Goal: Information Seeking & Learning: Learn about a topic

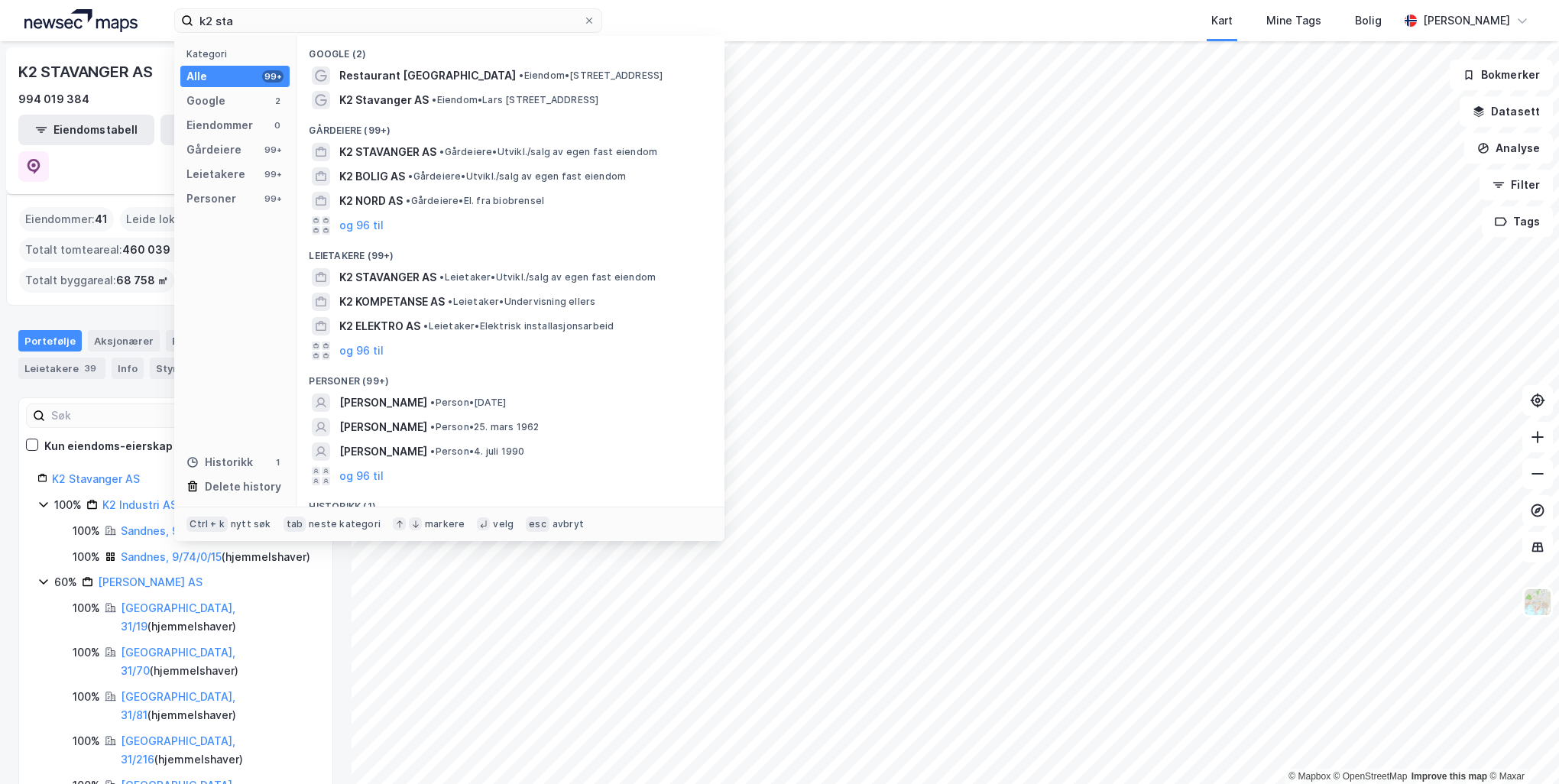
scroll to position [25, 0]
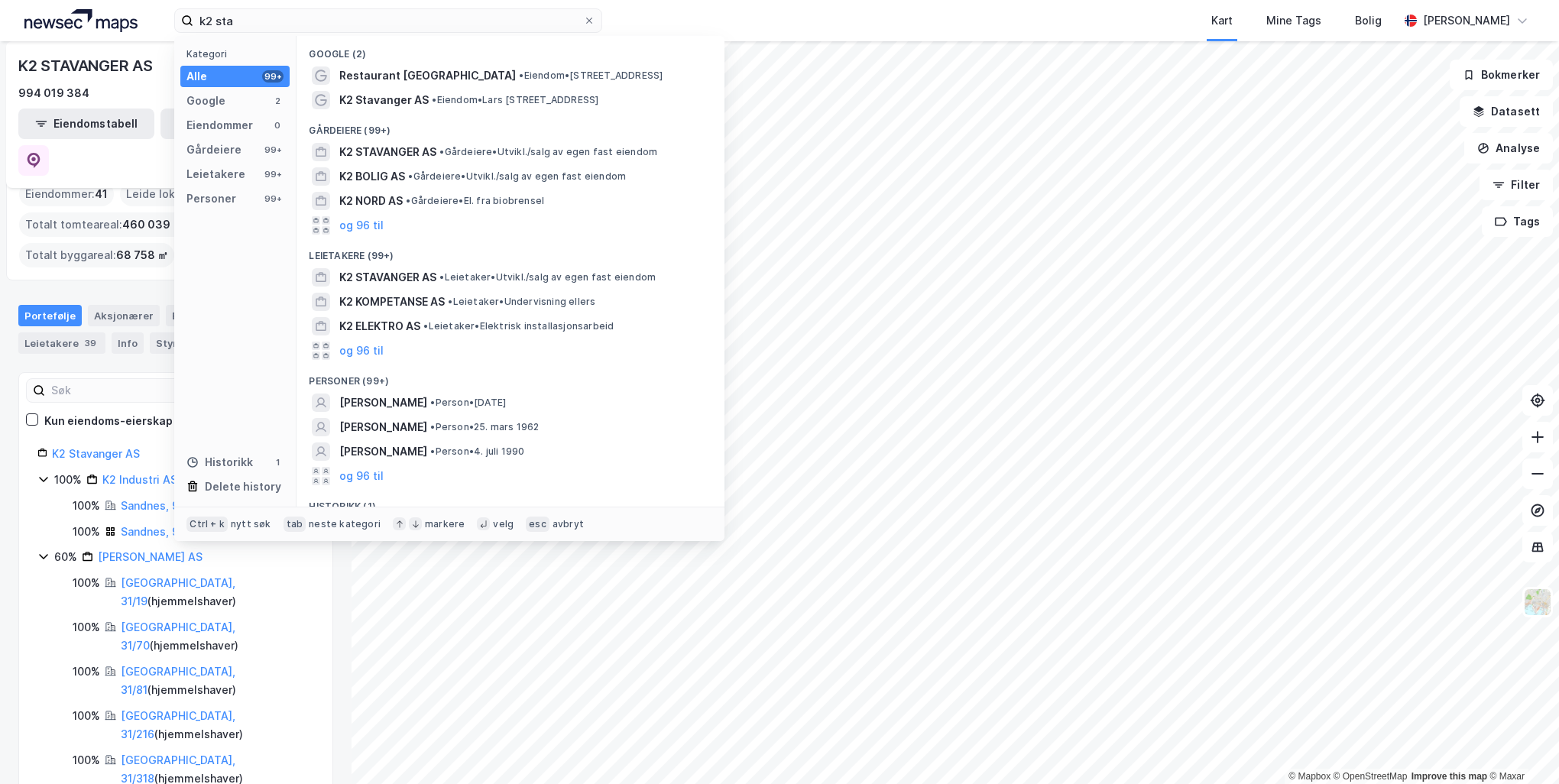
click at [159, 18] on div "k2 sta Kategori Alle 99+ Google 2 Eiendommer 0 Gårdeiere 99+ Leietakere 99+ Per…" at bounding box center [780, 20] width 1559 height 41
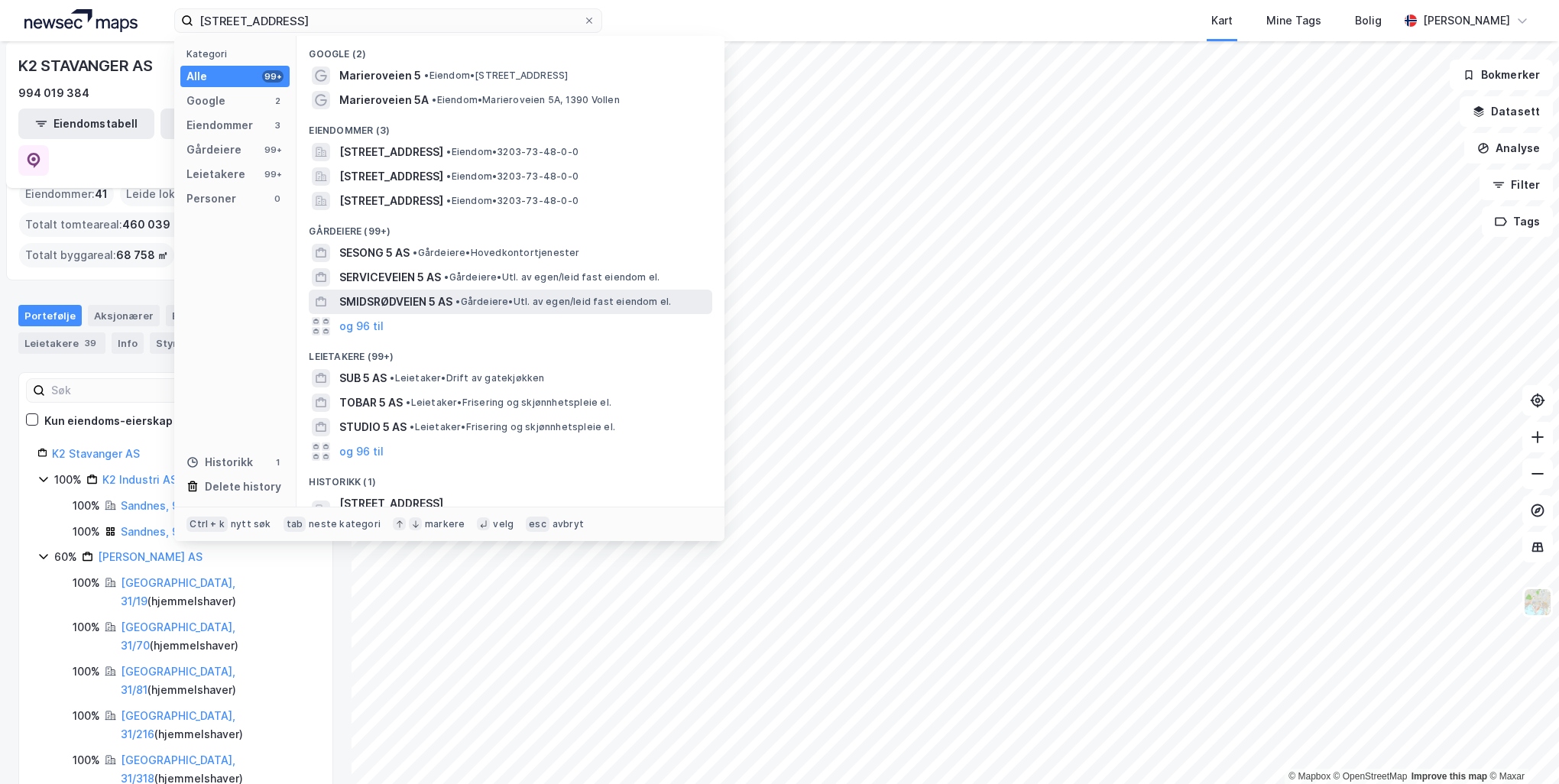
scroll to position [21, 0]
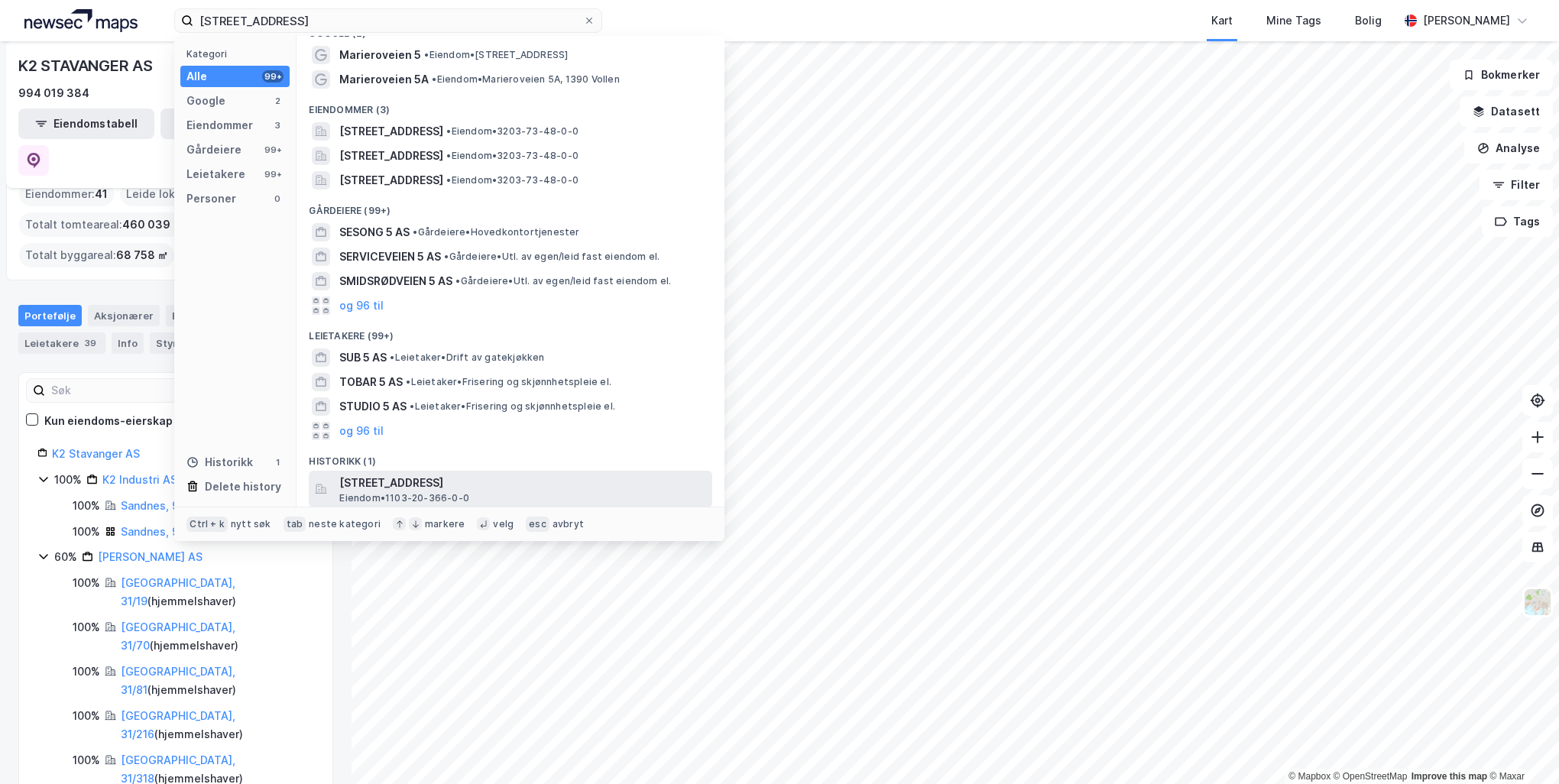
type input "[STREET_ADDRESS]"
click at [471, 486] on span "[STREET_ADDRESS]" at bounding box center [523, 483] width 367 height 19
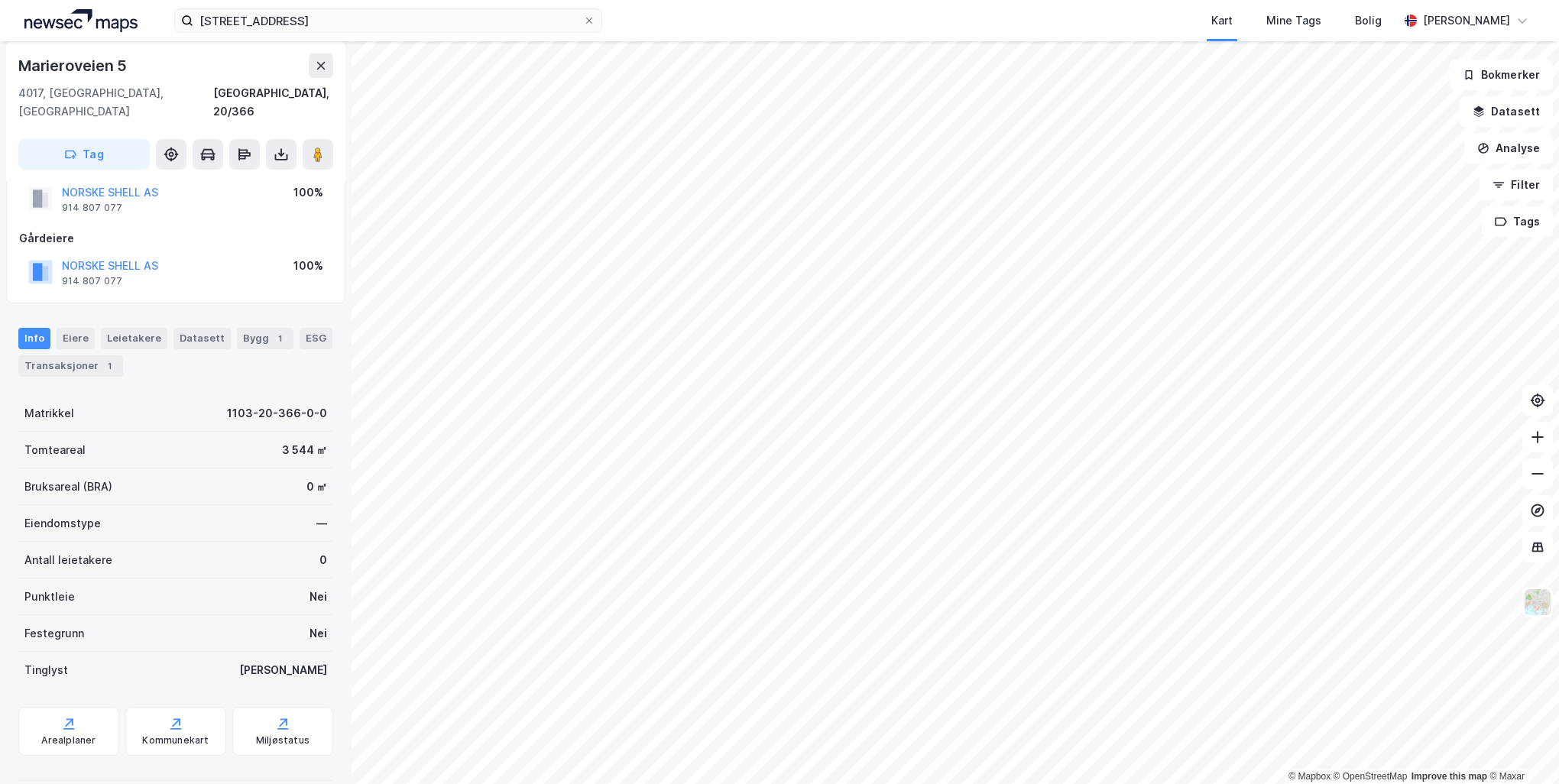
scroll to position [47, 0]
click at [76, 733] on div "Arealplaner" at bounding box center [69, 739] width 55 height 12
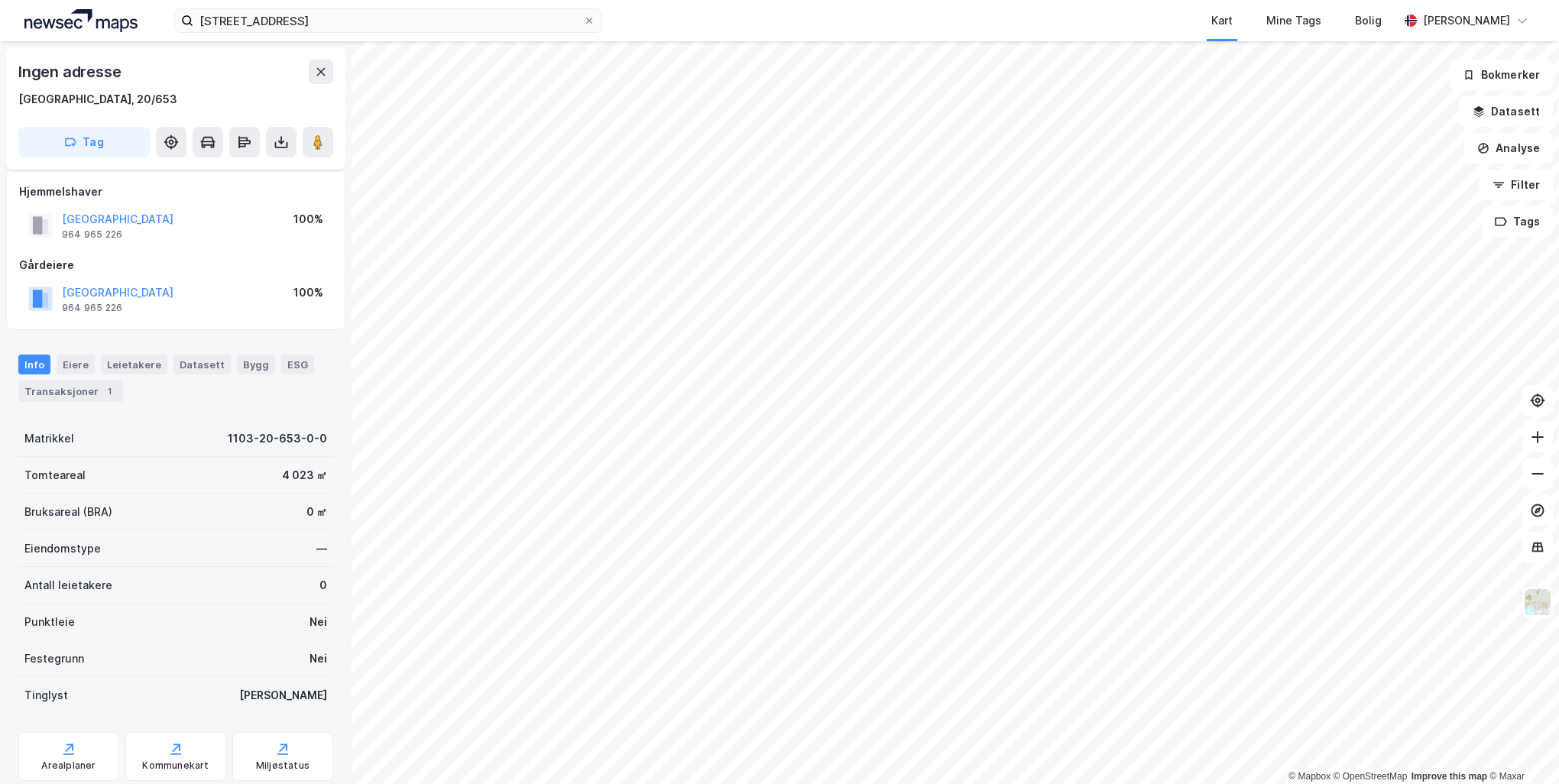
scroll to position [45, 0]
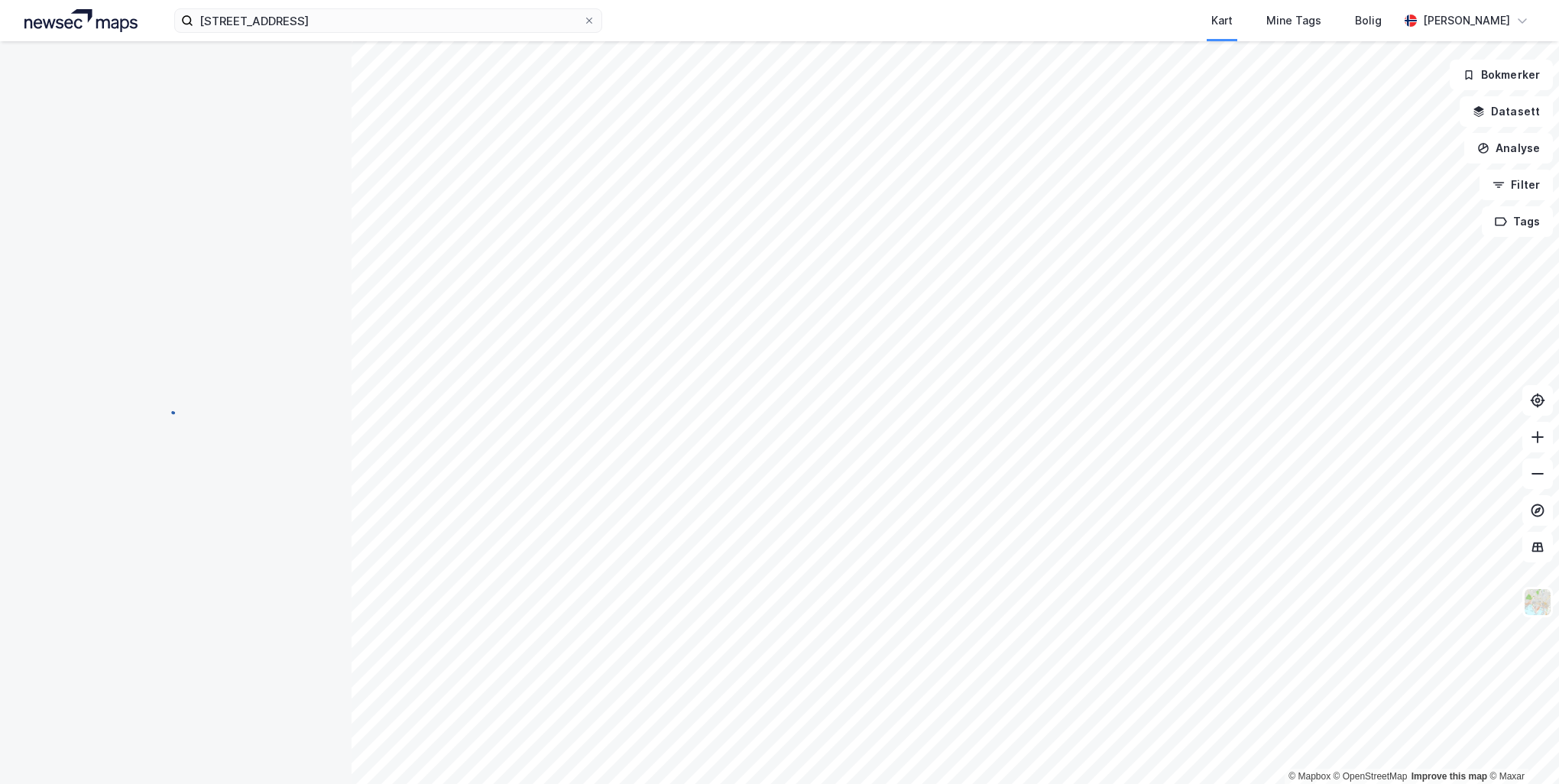
scroll to position [45, 0]
